Goal: Task Accomplishment & Management: Manage account settings

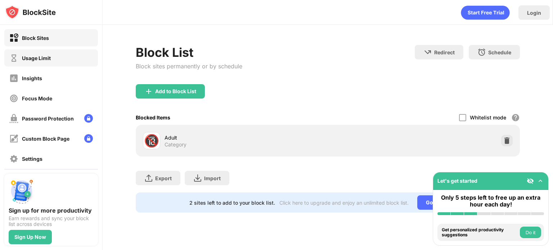
click at [56, 52] on div "Usage Limit" at bounding box center [51, 57] width 94 height 17
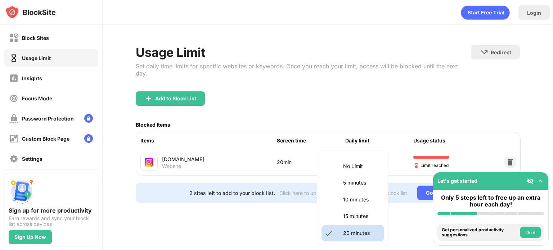
click at [374, 155] on body "Block Sites Usage Limit Insights Focus Mode Password Protection Custom Block Pa…" at bounding box center [276, 125] width 553 height 250
click at [337, 228] on li "20 minutes" at bounding box center [353, 233] width 63 height 17
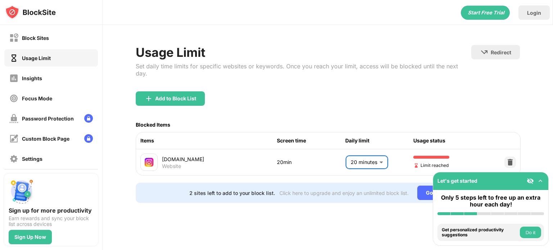
click at [424, 156] on div at bounding box center [431, 157] width 36 height 3
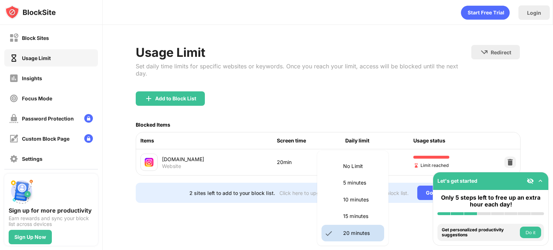
click at [381, 154] on body "Block Sites Usage Limit Insights Focus Mode Password Protection Custom Block Pa…" at bounding box center [276, 125] width 553 height 250
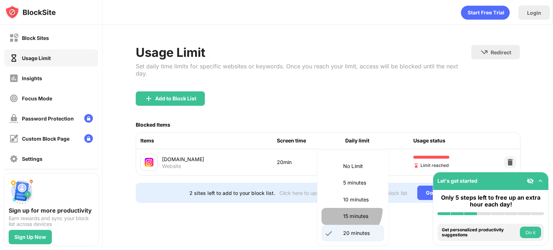
click at [345, 209] on li "15 minutes" at bounding box center [353, 216] width 63 height 17
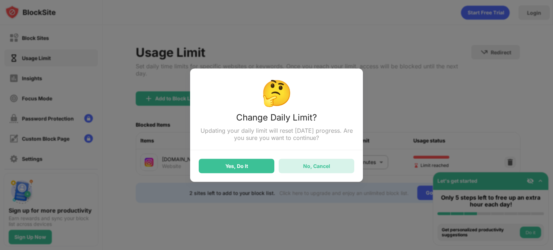
click at [293, 169] on div "No, Cancel" at bounding box center [317, 166] width 76 height 14
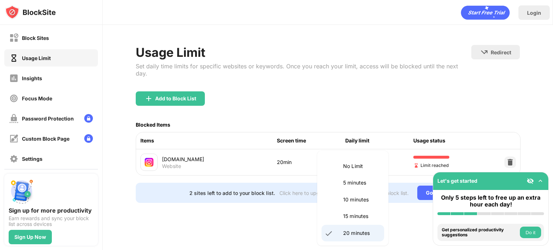
click at [379, 156] on body "Block Sites Usage Limit Insights Focus Mode Password Protection Custom Block Pa…" at bounding box center [276, 125] width 553 height 250
click at [346, 215] on p "15 minutes" at bounding box center [361, 216] width 37 height 8
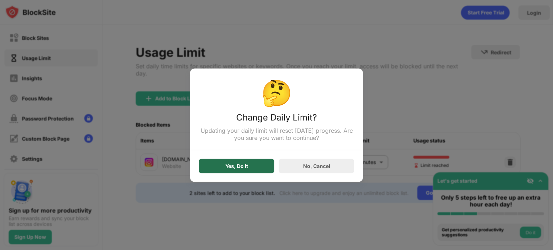
click at [256, 172] on div "Yes, Do It" at bounding box center [237, 166] width 76 height 14
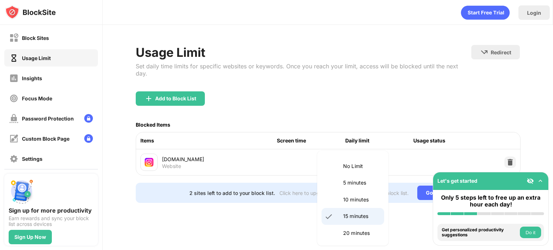
click at [370, 160] on body "Block Sites Usage Limit Insights Focus Mode Password Protection Custom Block Pa…" at bounding box center [276, 125] width 553 height 250
click at [328, 232] on li "20 minutes" at bounding box center [353, 233] width 63 height 17
type input "**"
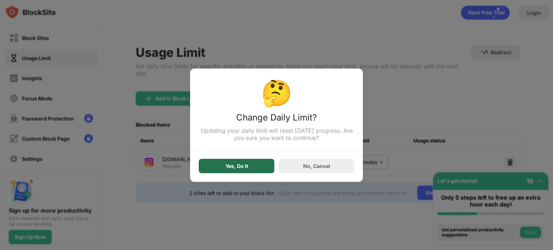
click at [238, 160] on div "Yes, Do It" at bounding box center [237, 166] width 76 height 14
